Goal: Information Seeking & Learning: Learn about a topic

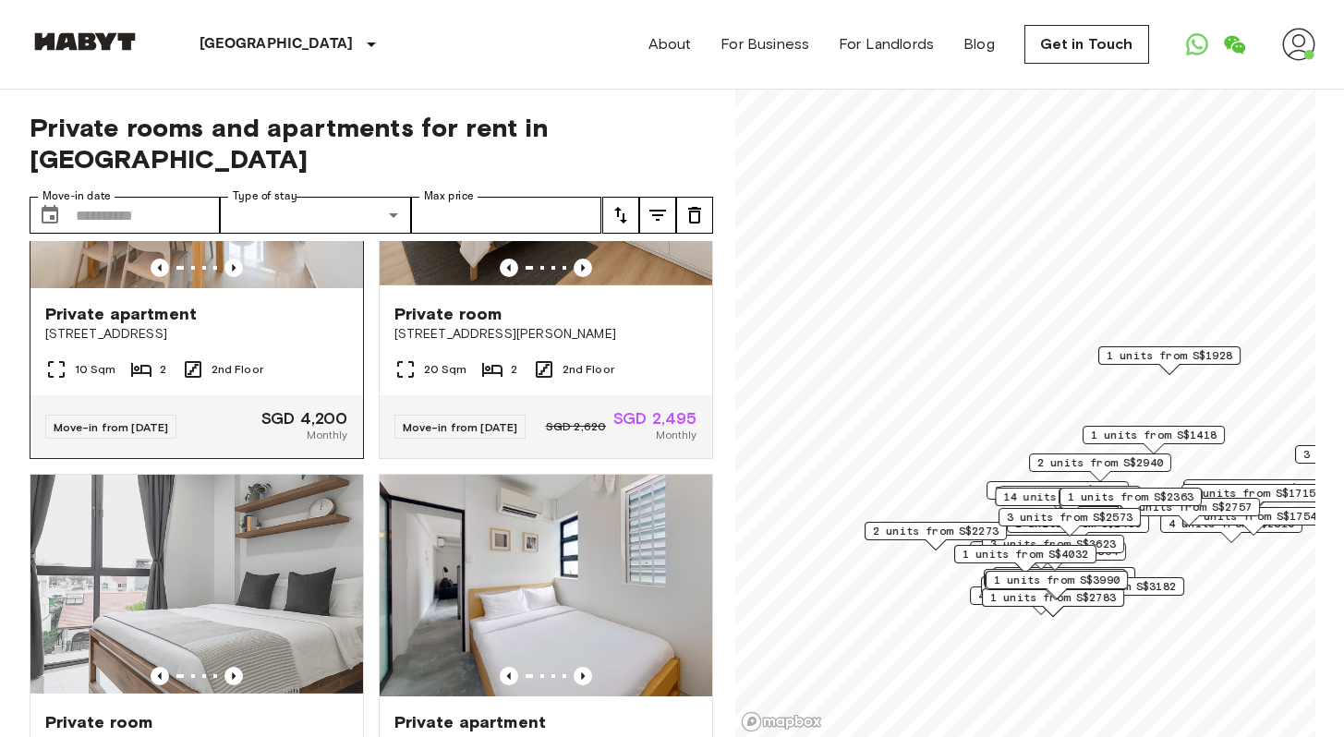
scroll to position [2643, 0]
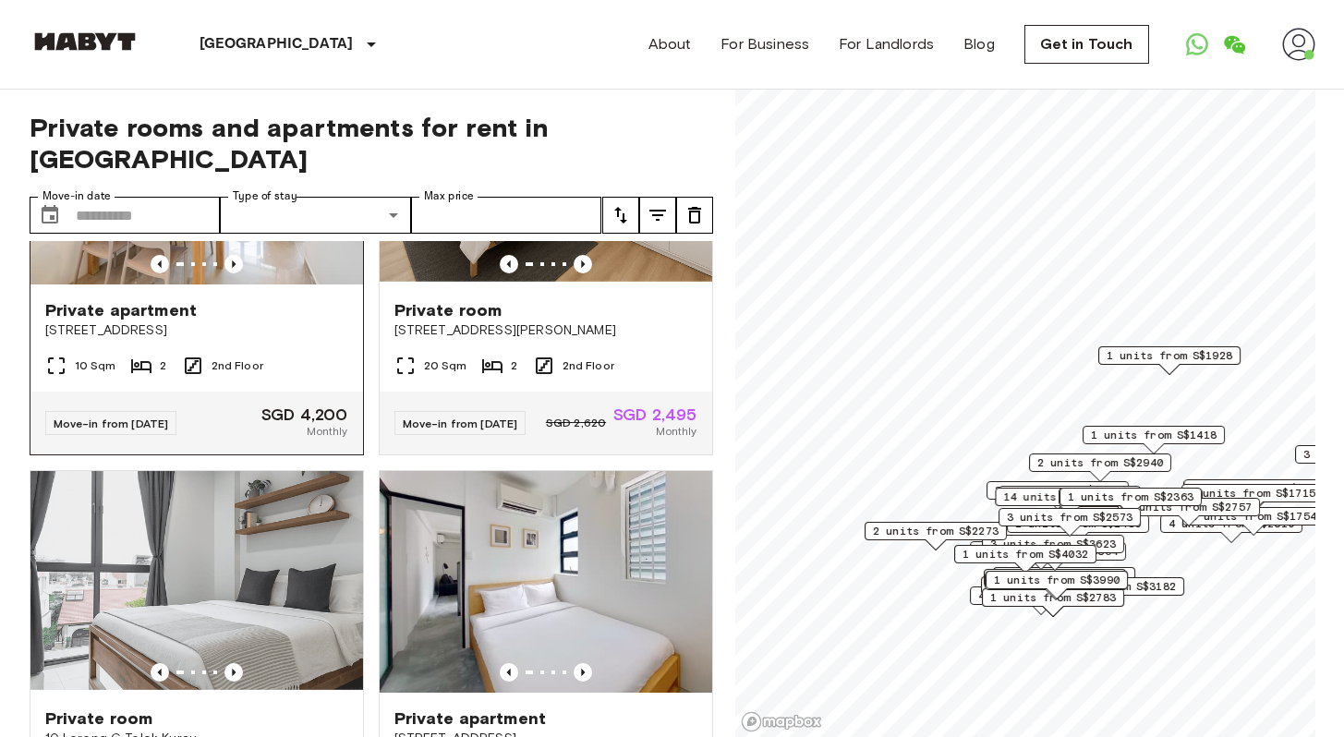
click at [222, 284] on img at bounding box center [196, 174] width 332 height 222
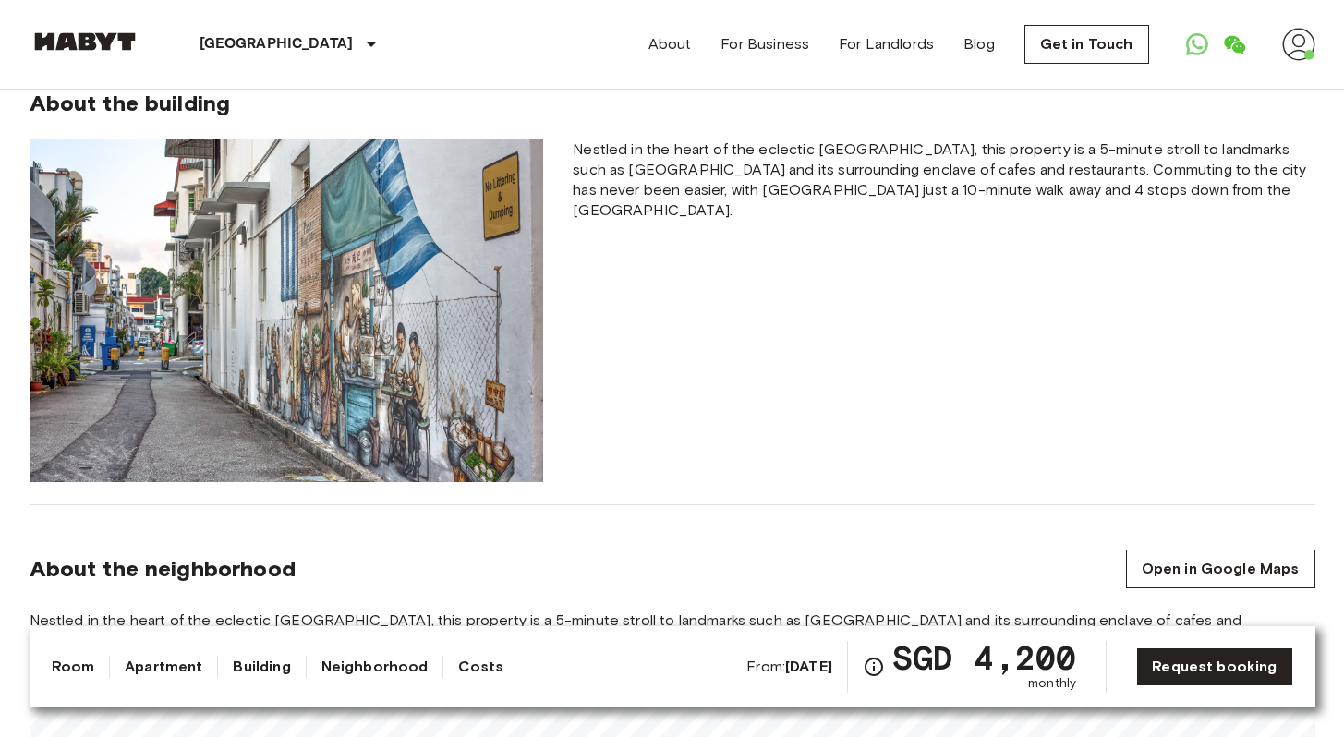
scroll to position [1022, 0]
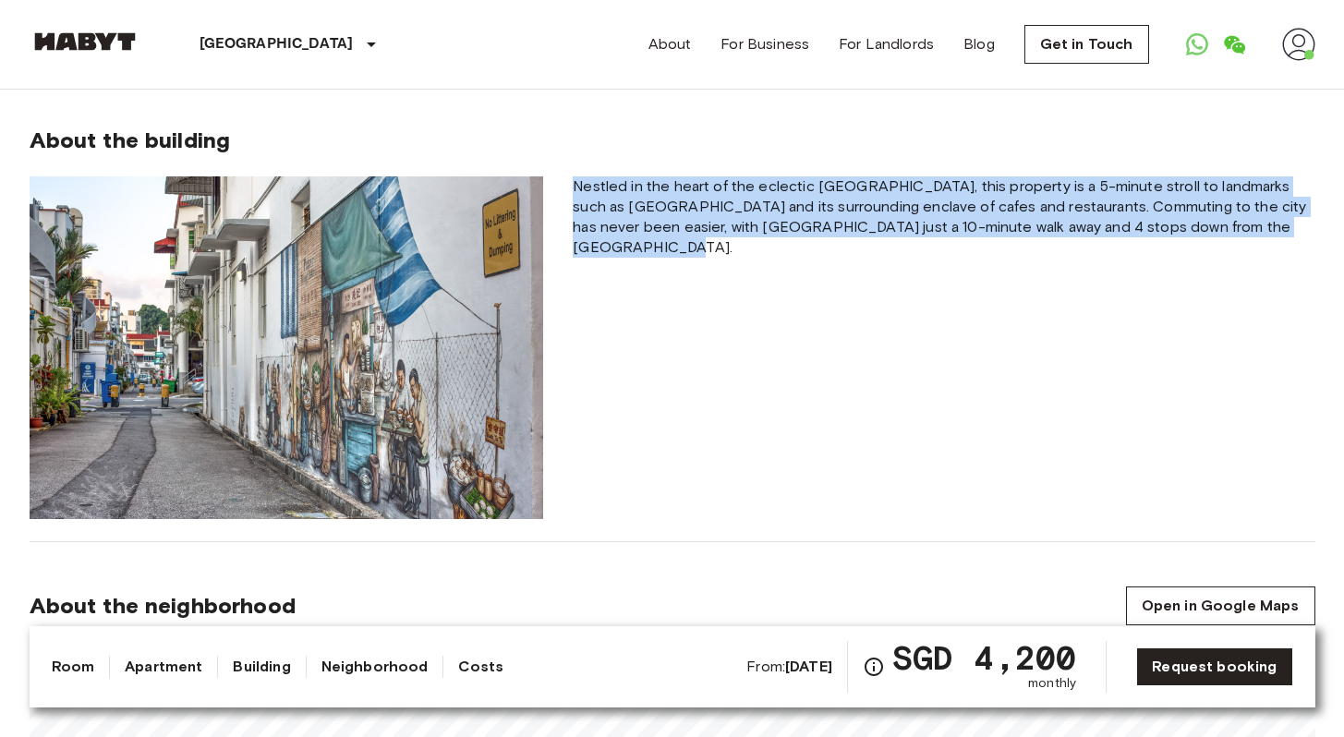
drag, startPoint x: 576, startPoint y: 167, endPoint x: 1279, endPoint y: 205, distance: 703.9
click at [1279, 205] on span "Nestled in the heart of the eclectic Tiong Bahru district, this property is a 5…" at bounding box center [944, 216] width 742 height 81
copy span "Nestled in the heart of the eclectic Tiong Bahru district, this property is a 5…"
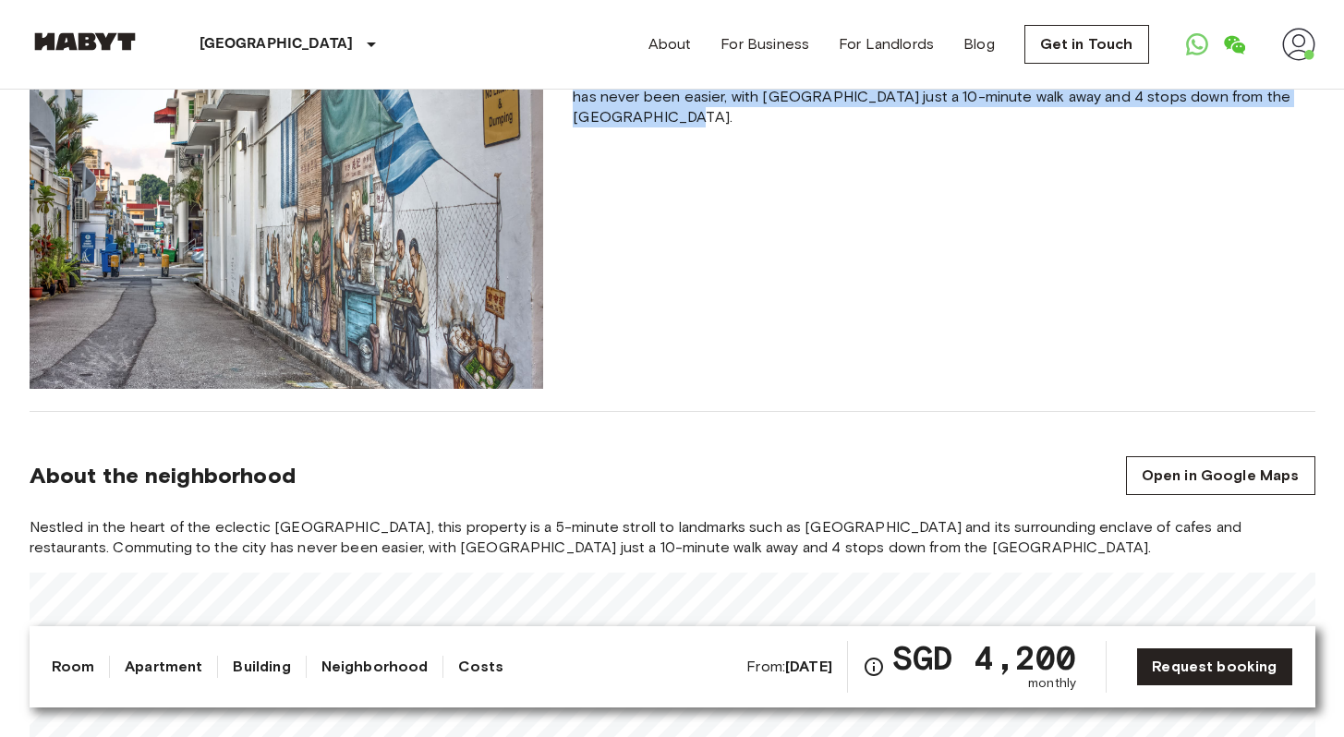
scroll to position [1341, 0]
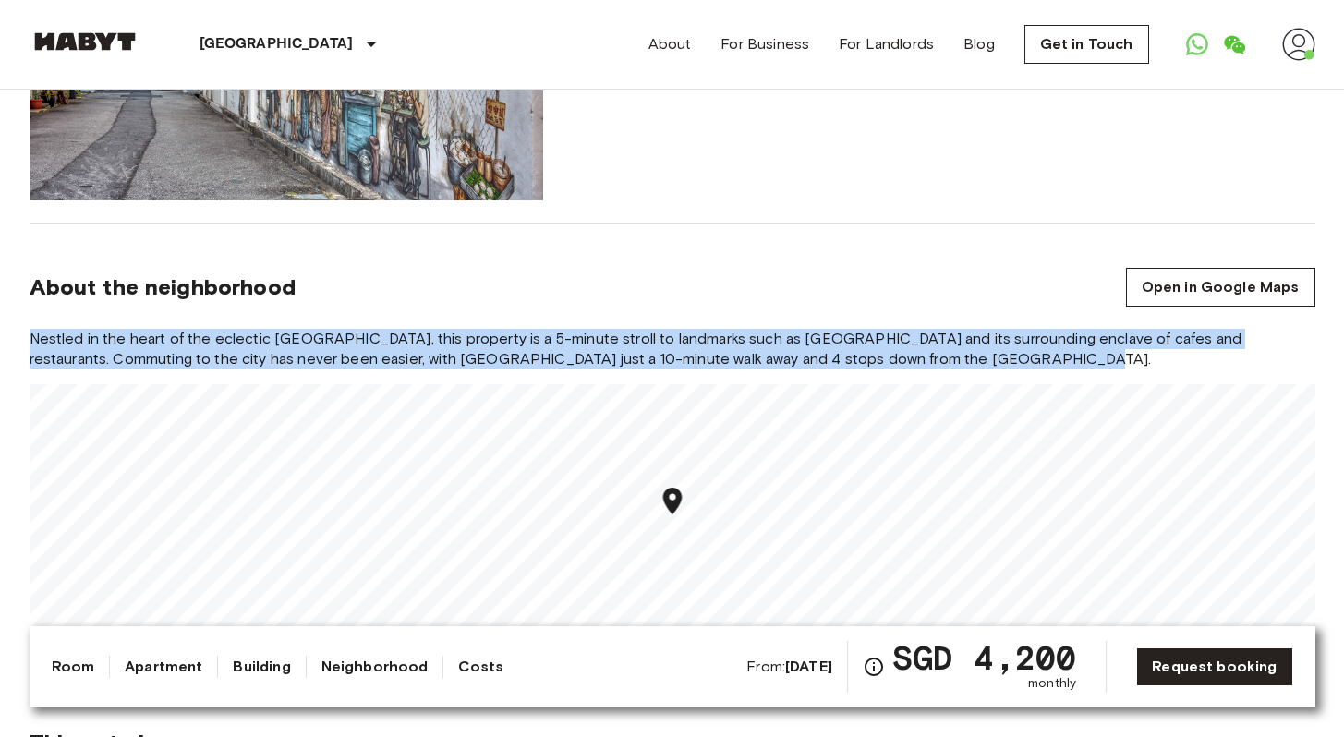
drag, startPoint x: 34, startPoint y: 315, endPoint x: 973, endPoint y: 349, distance: 939.9
click at [973, 349] on span "Nestled in the heart of the eclectic Tiong Bahru district, this property is a 5…" at bounding box center [673, 349] width 1286 height 41
copy span "Nestled in the heart of the eclectic Tiong Bahru district, this property is a 5…"
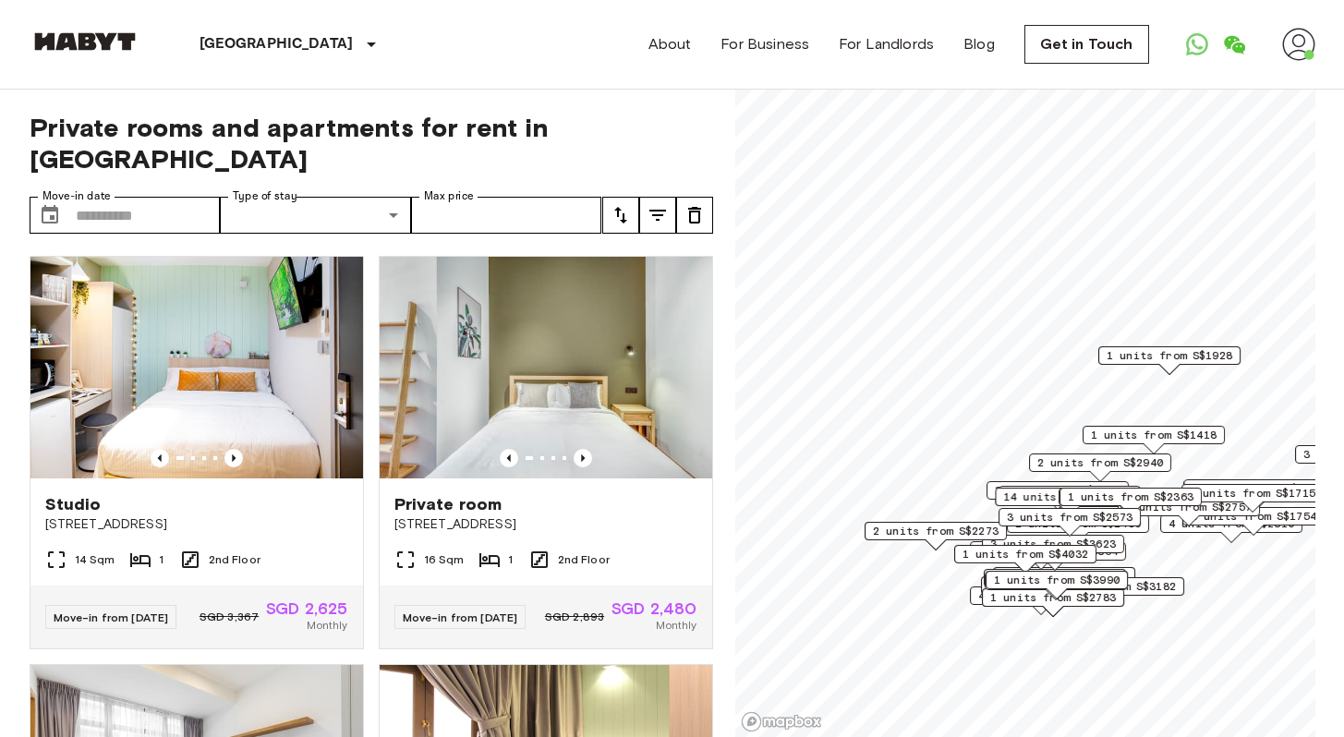
click at [274, 188] on label "Type of stay" at bounding box center [265, 196] width 65 height 16
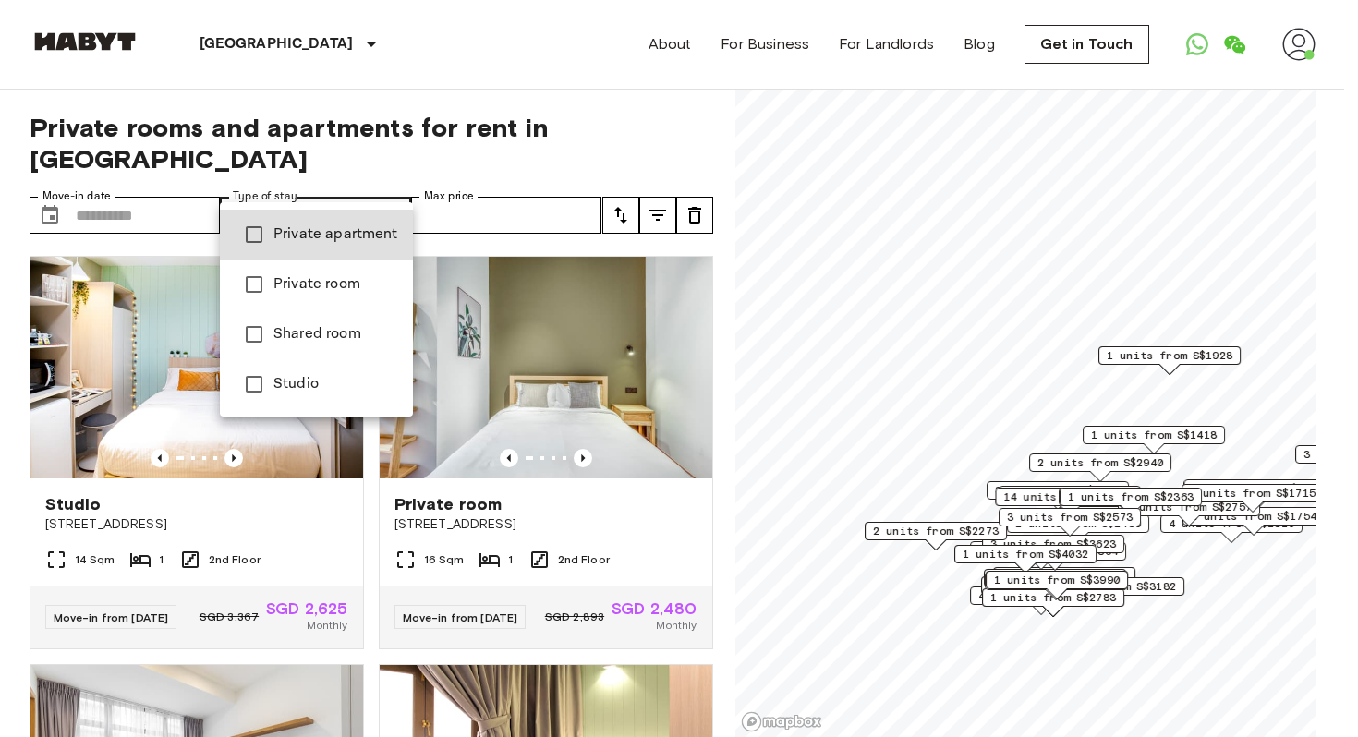
click at [329, 321] on li "Shared room" at bounding box center [316, 334] width 193 height 50
type input "**********"
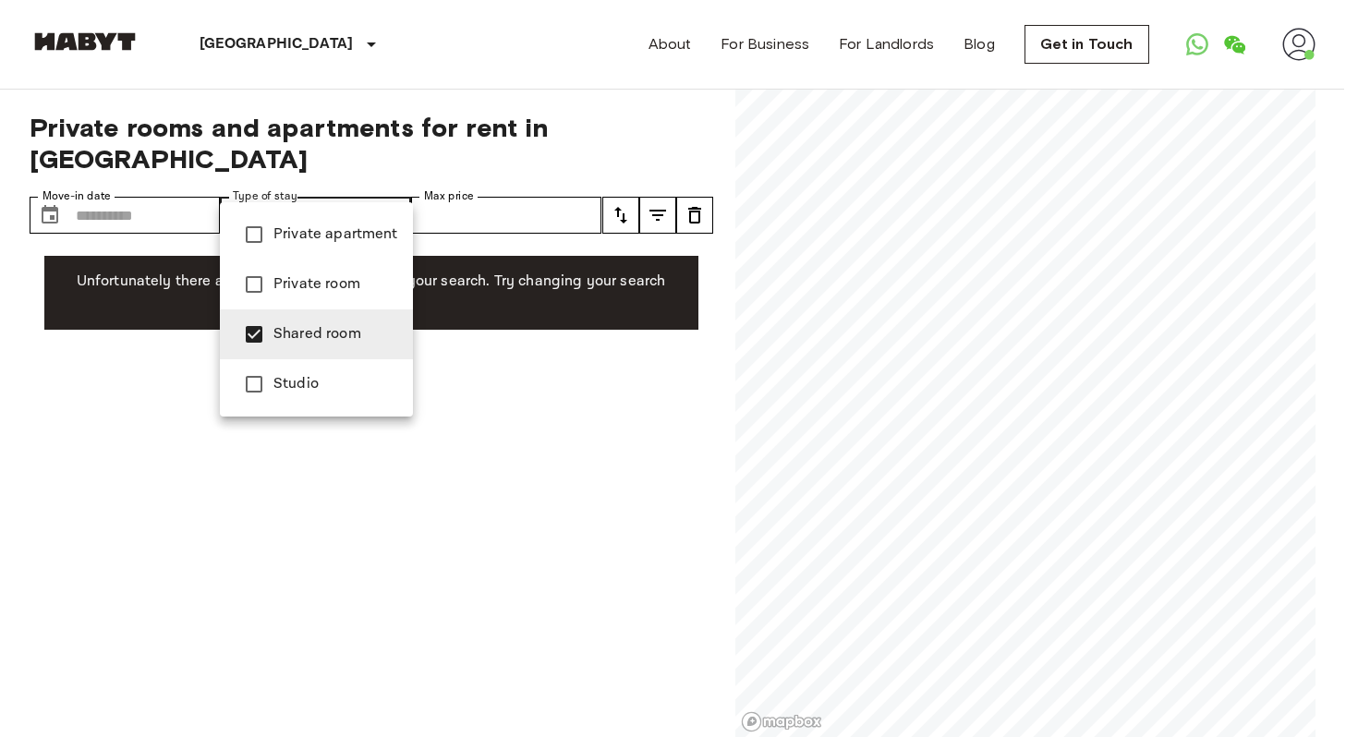
click at [468, 444] on div at bounding box center [679, 368] width 1358 height 737
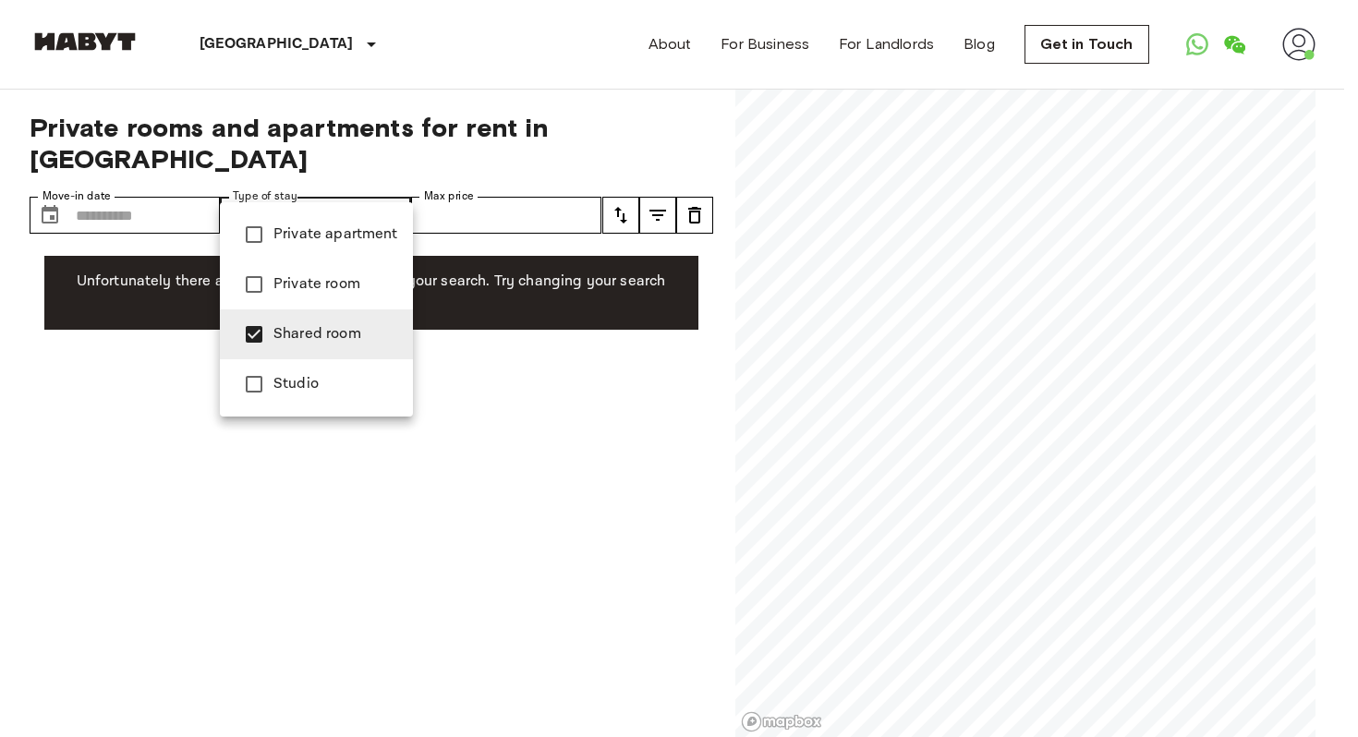
click at [311, 326] on span "Shared room" at bounding box center [335, 334] width 125 height 22
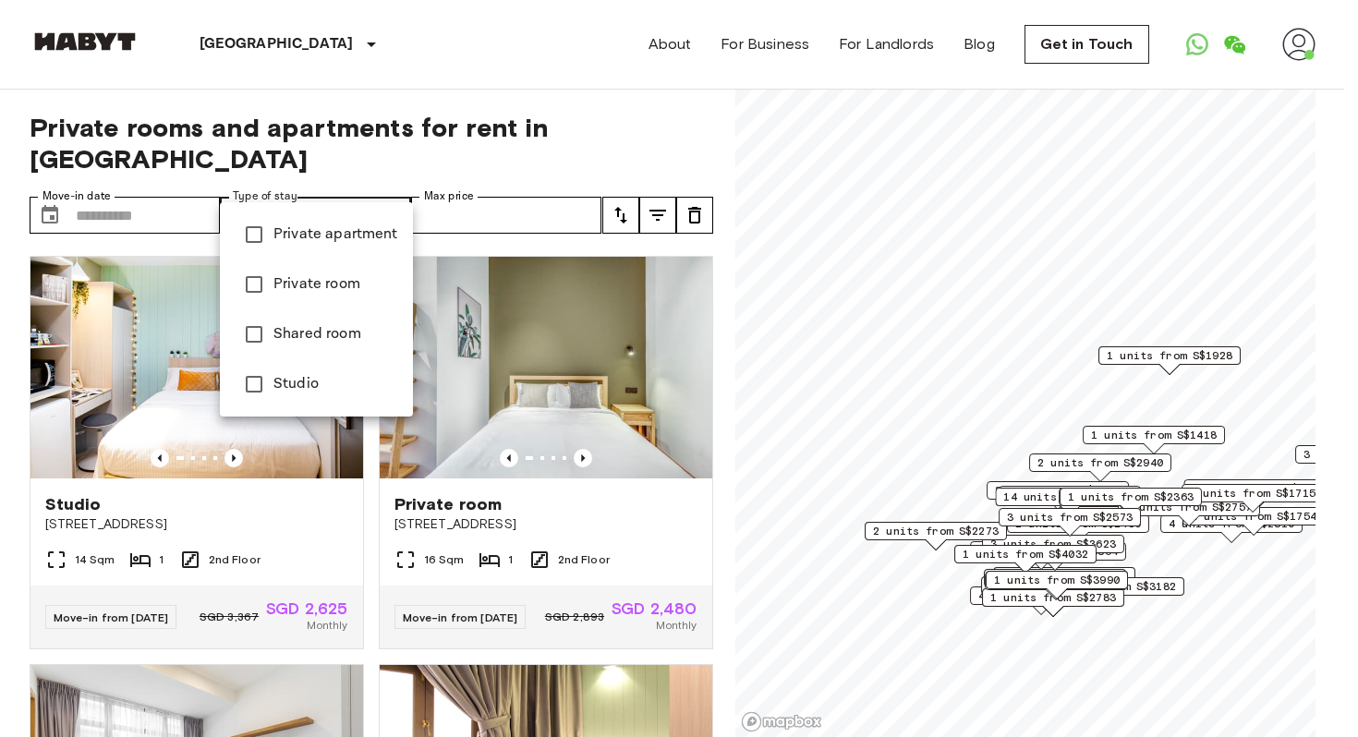
click at [340, 289] on span "Private room" at bounding box center [335, 284] width 125 height 22
type input "**********"
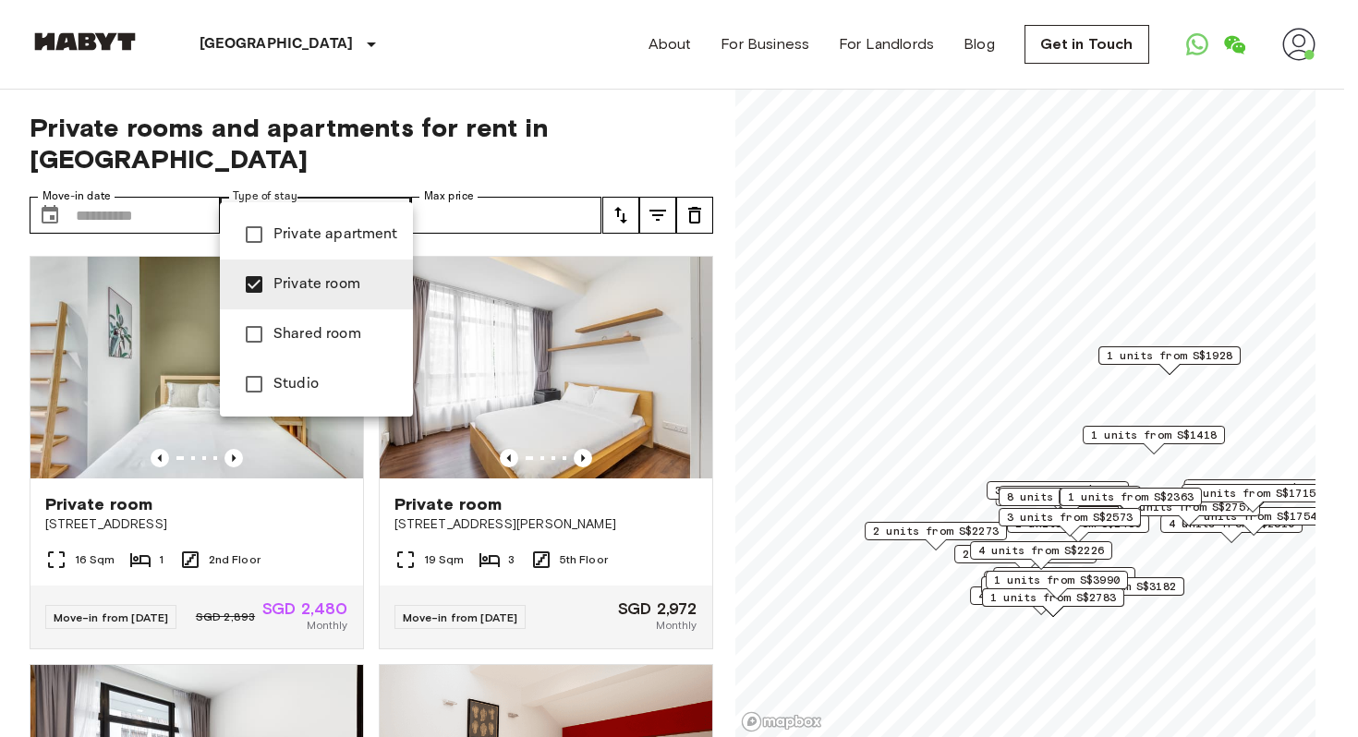
click at [2, 591] on div at bounding box center [679, 368] width 1358 height 737
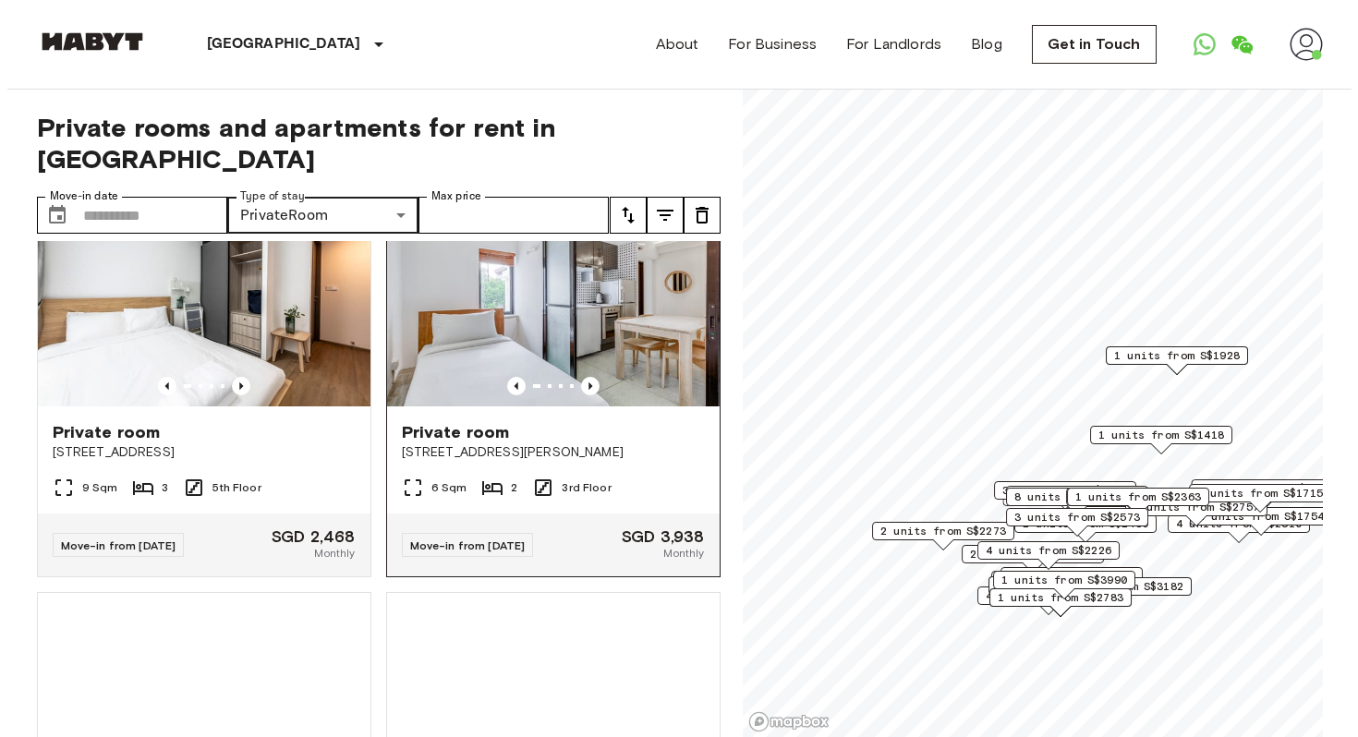
scroll to position [2119, 0]
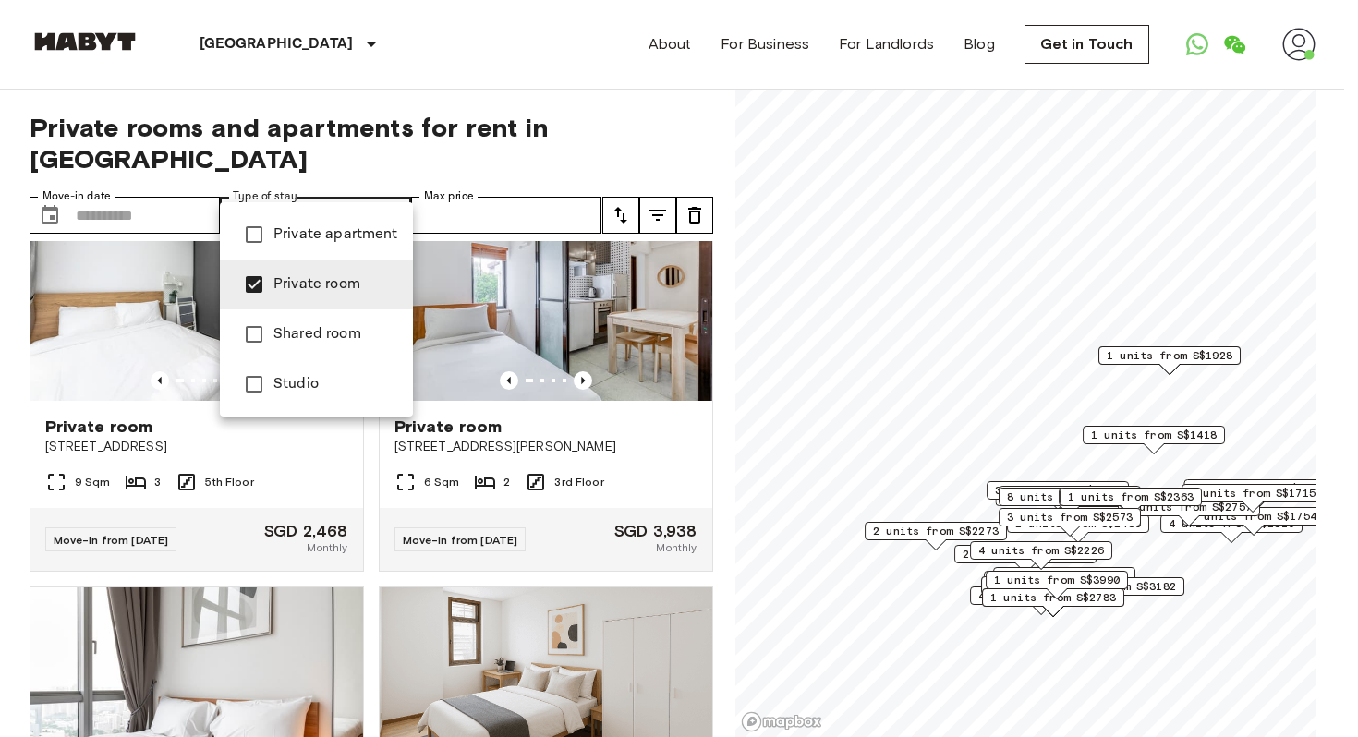
click at [309, 284] on span "Private room" at bounding box center [335, 284] width 125 height 22
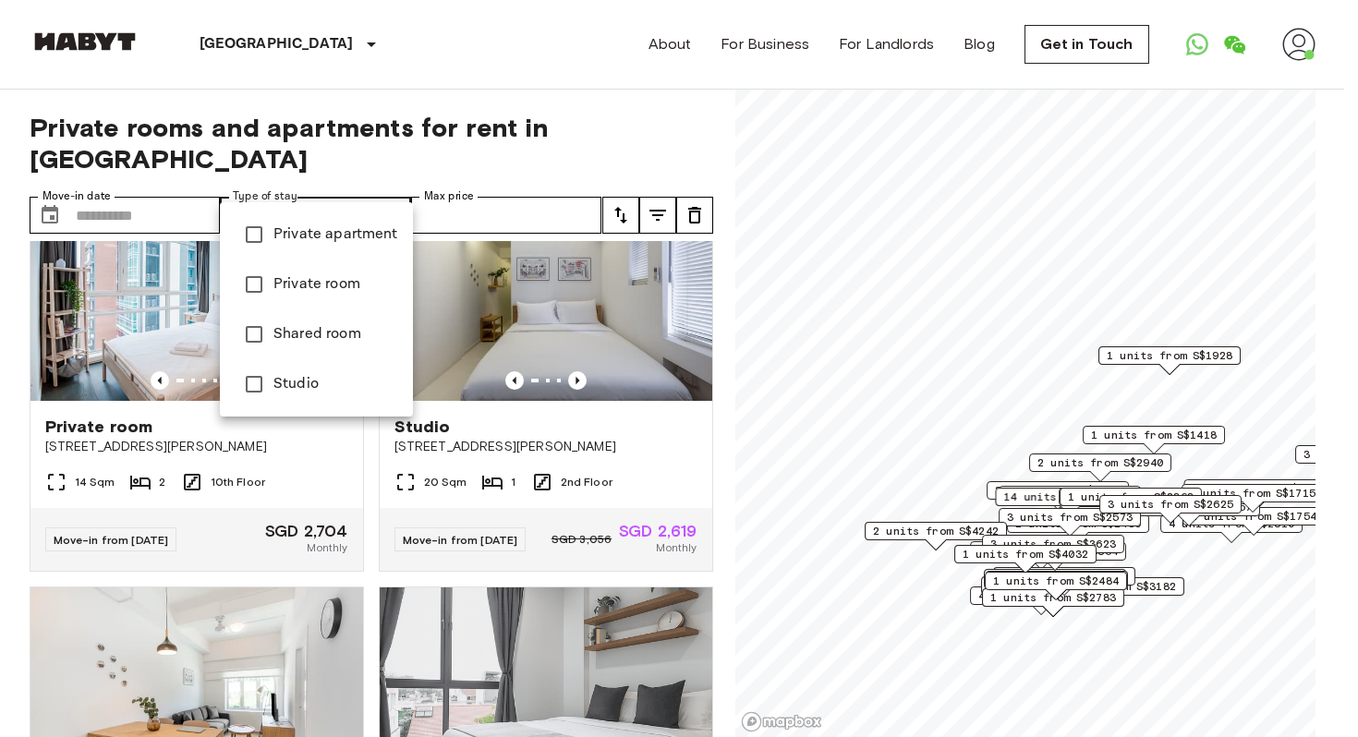
scroll to position [3840, 0]
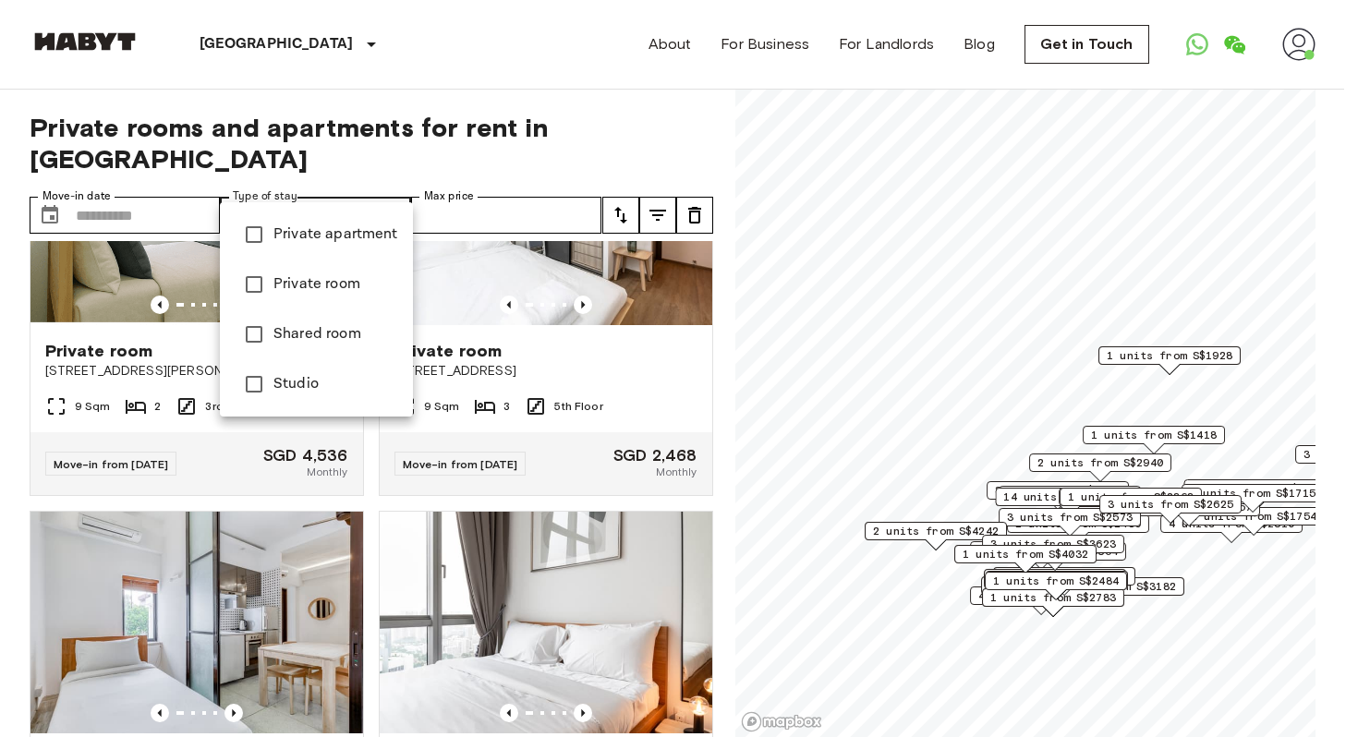
click at [0, 526] on div at bounding box center [679, 368] width 1358 height 737
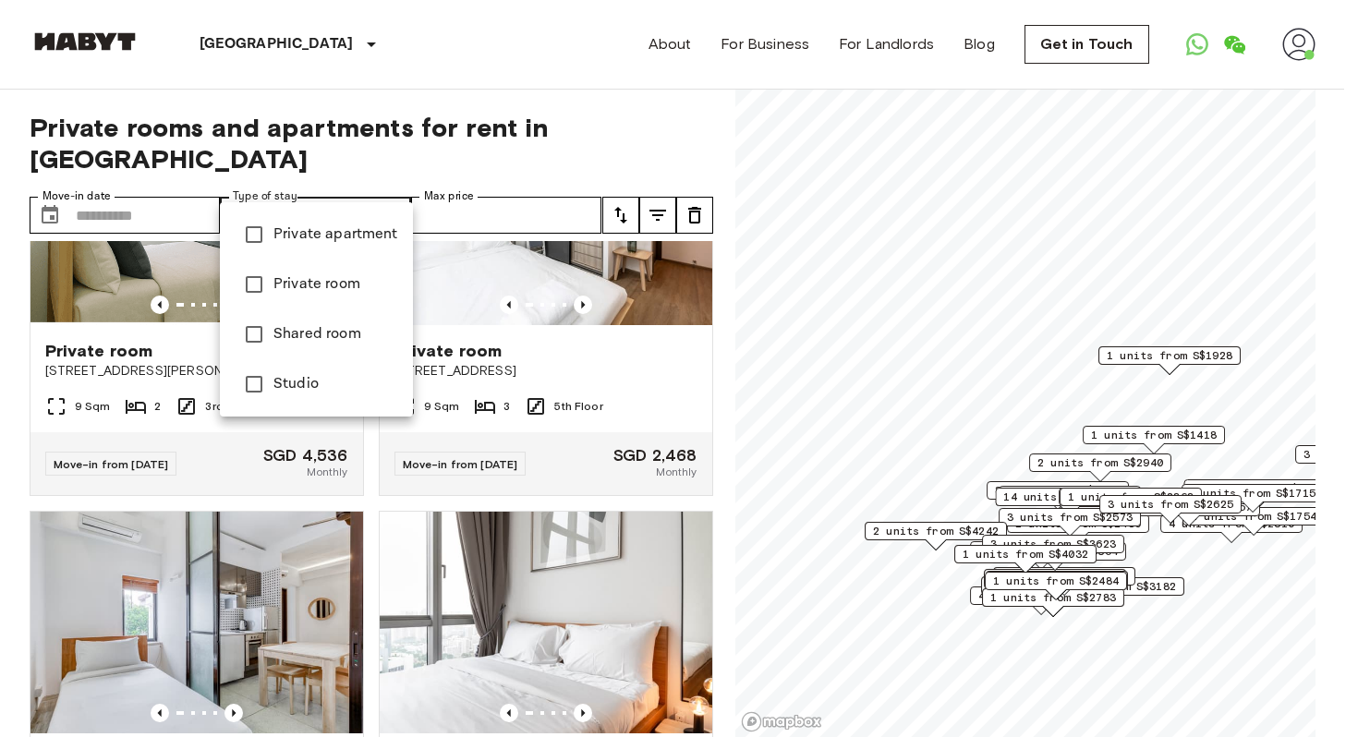
click at [275, 236] on span "Private apartment" at bounding box center [335, 235] width 125 height 22
type input "**********"
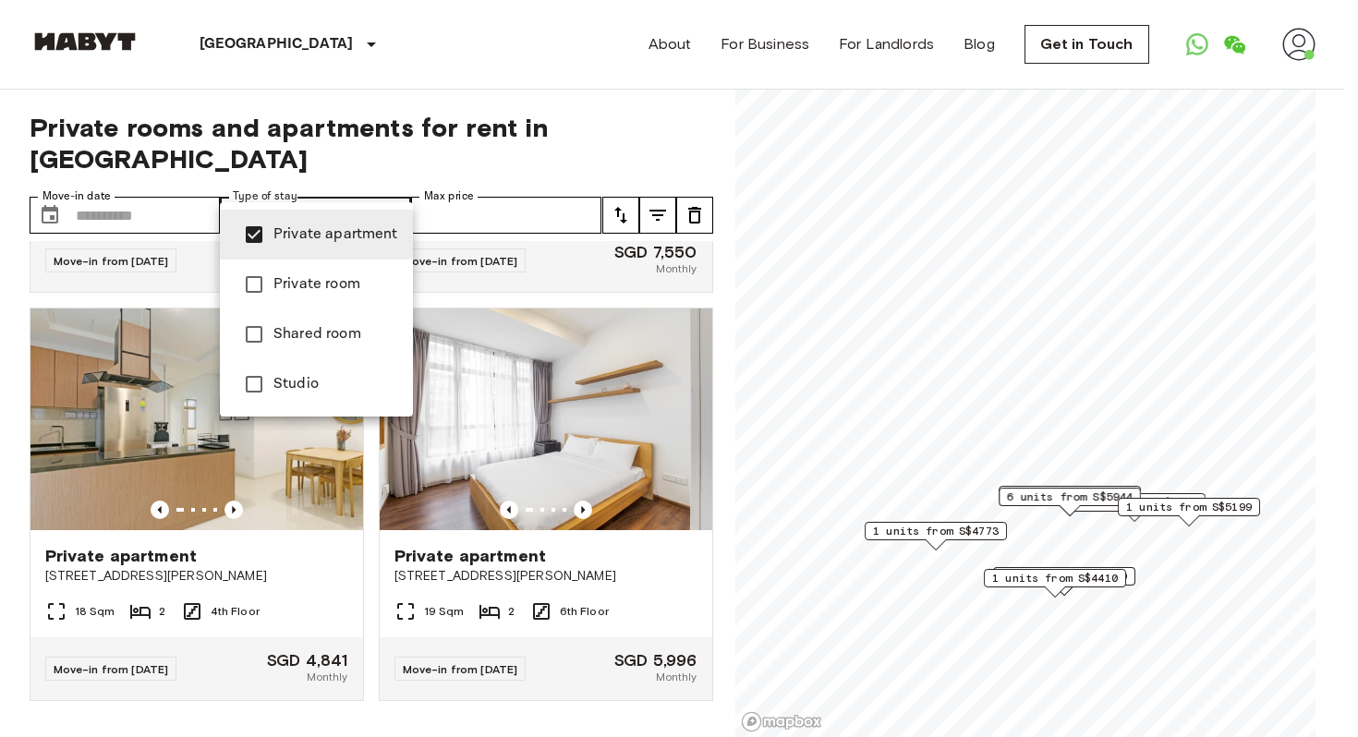
scroll to position [3293, 0]
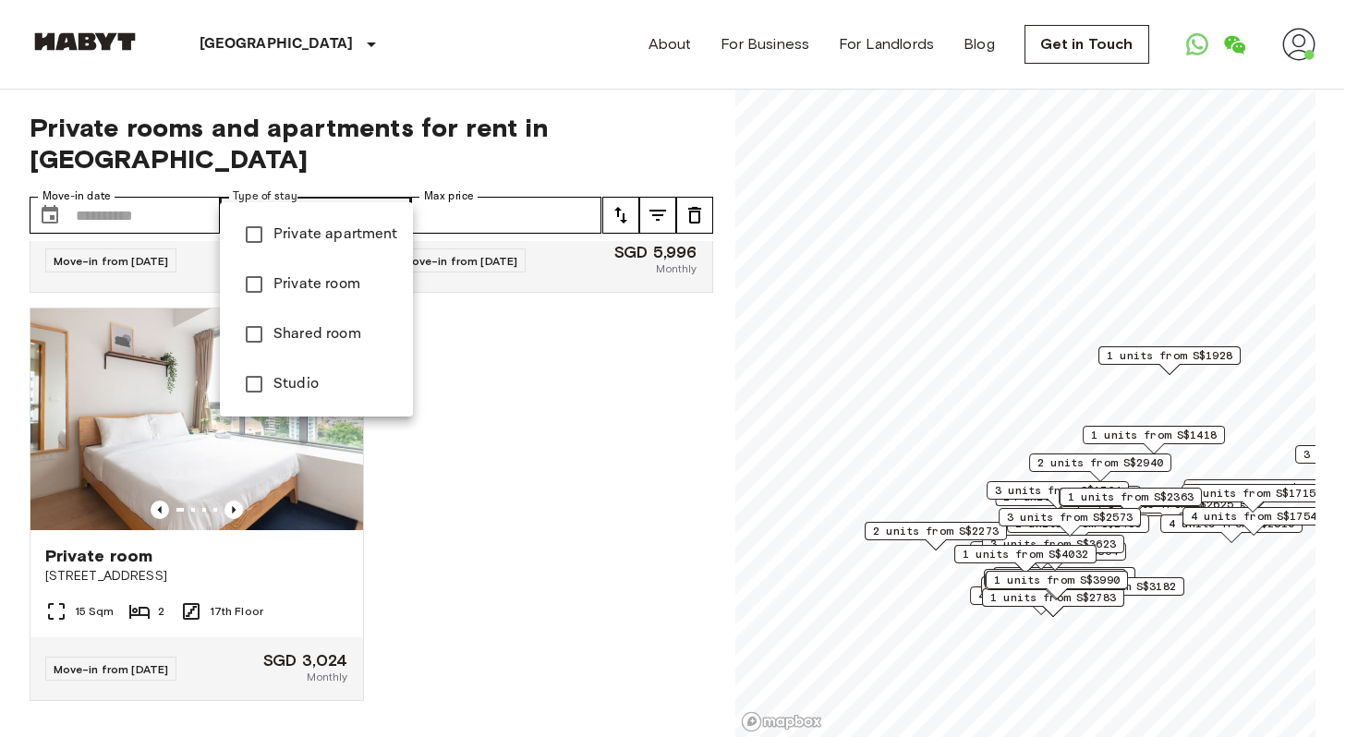
click at [292, 281] on span "Private room" at bounding box center [335, 284] width 125 height 22
type input "**********"
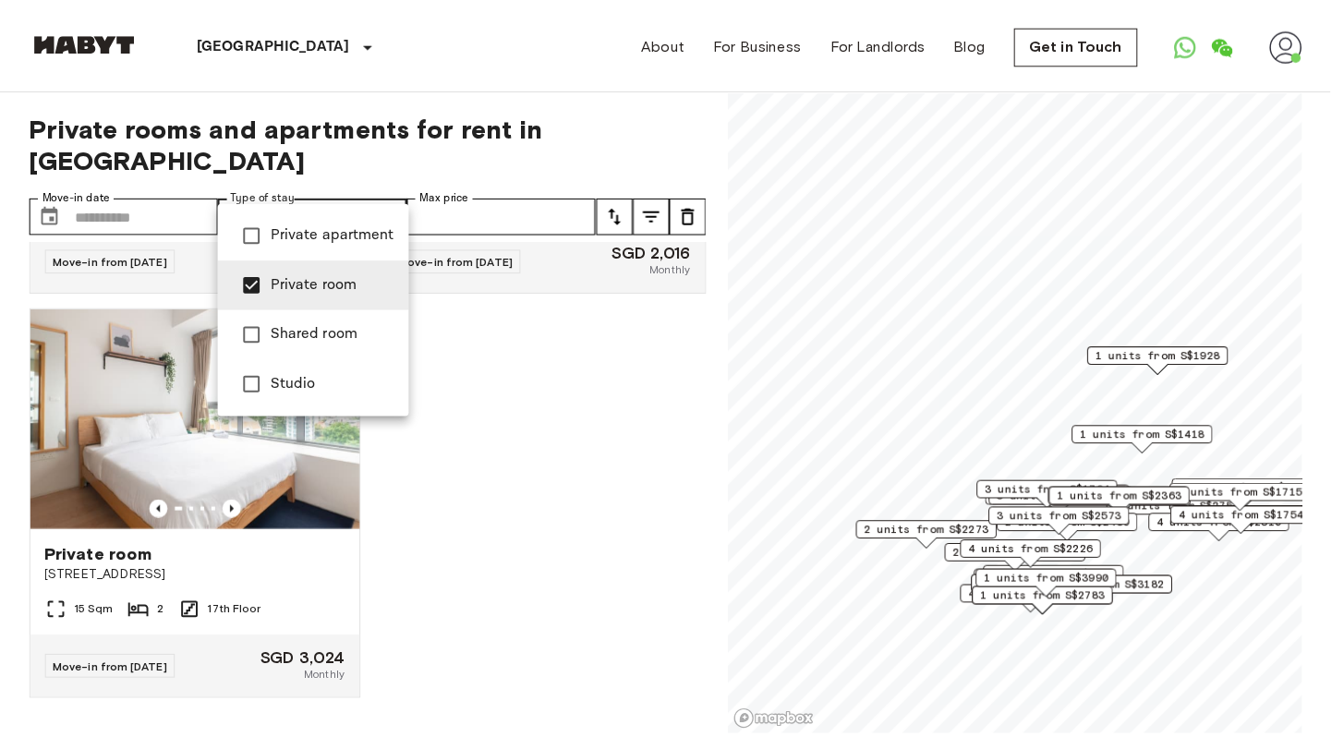
scroll to position [23993, 0]
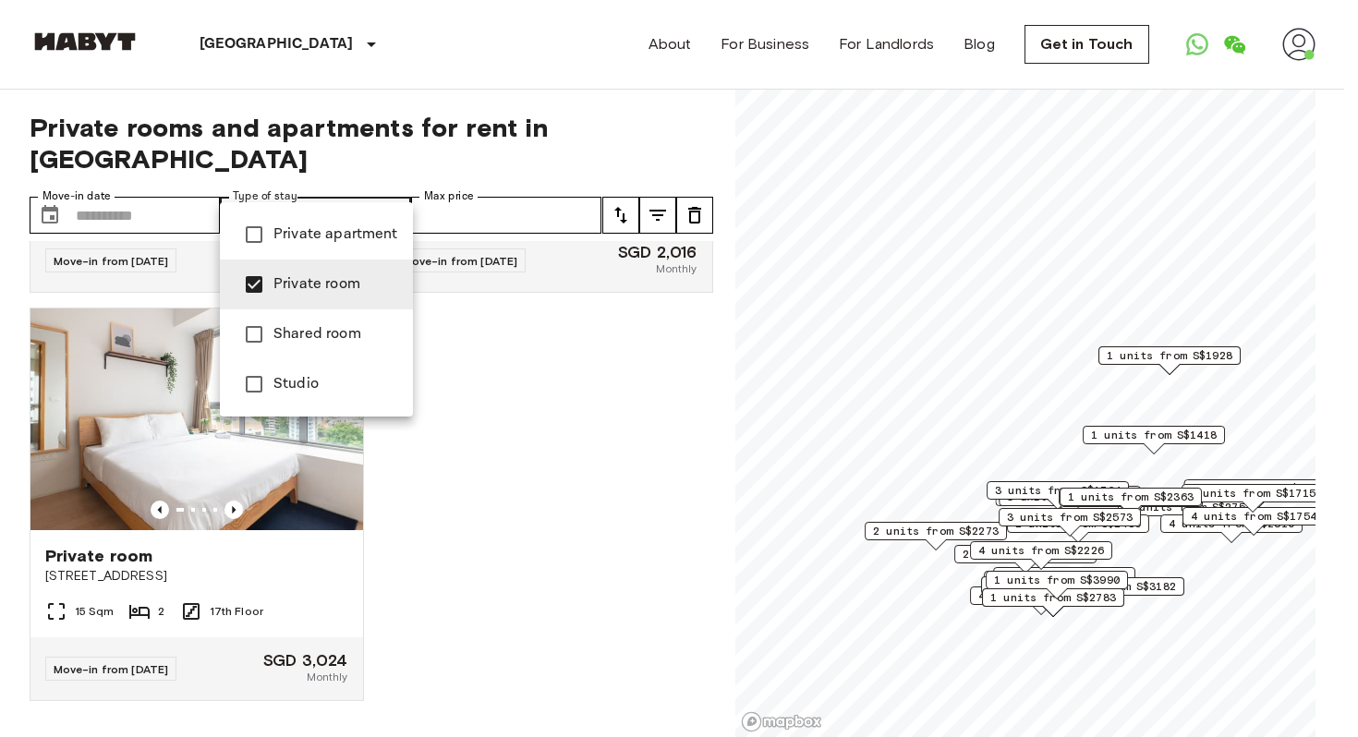
click at [35, 451] on div at bounding box center [679, 368] width 1358 height 737
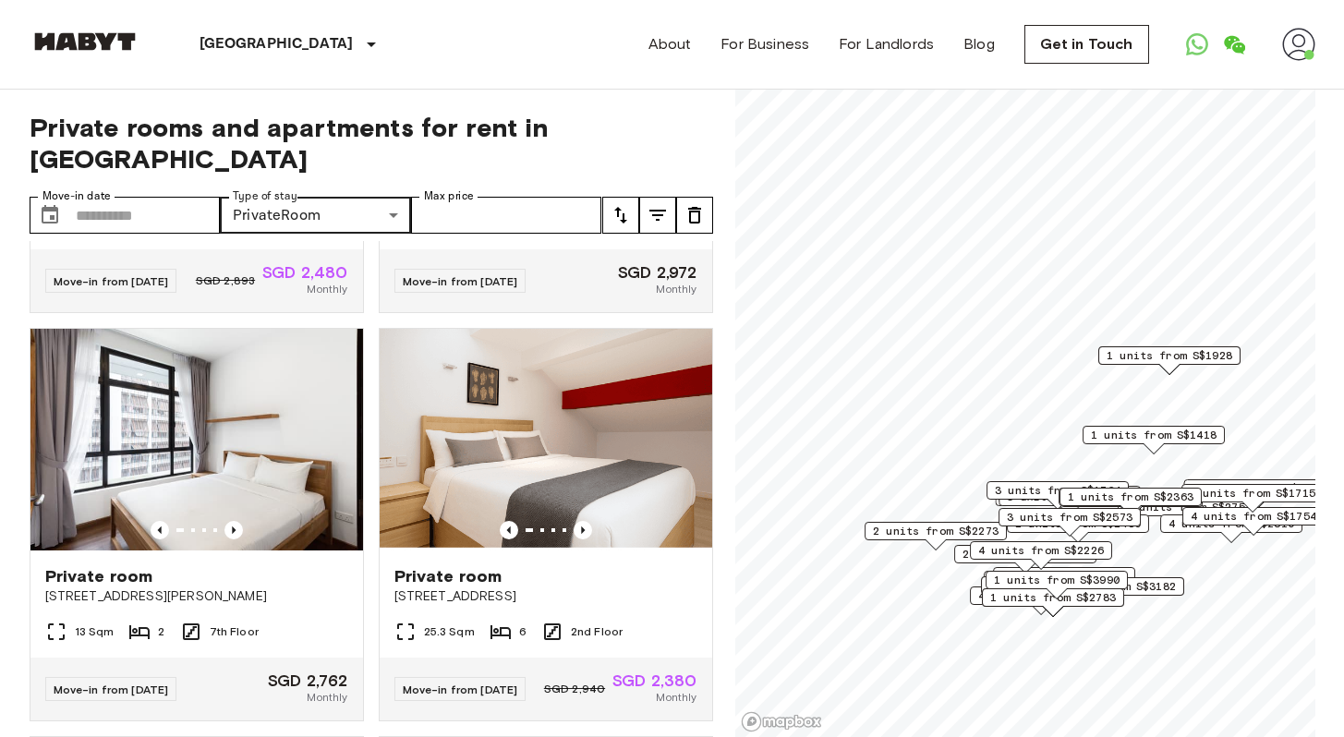
scroll to position [0, 0]
